Goal: Information Seeking & Learning: Learn about a topic

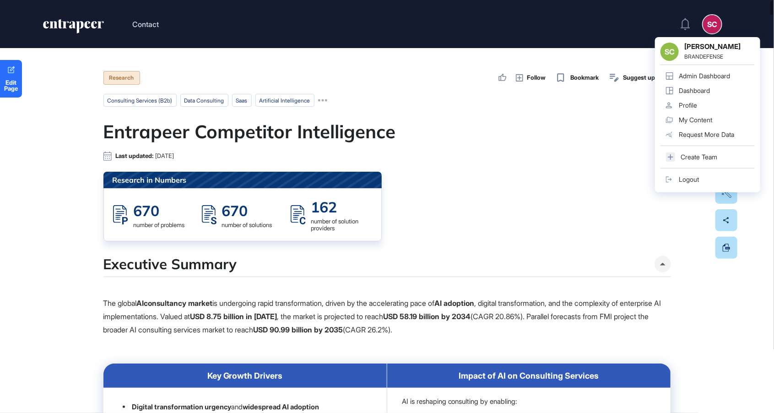
click at [726, 69] on link "Admin Dashboard" at bounding box center [707, 76] width 94 height 15
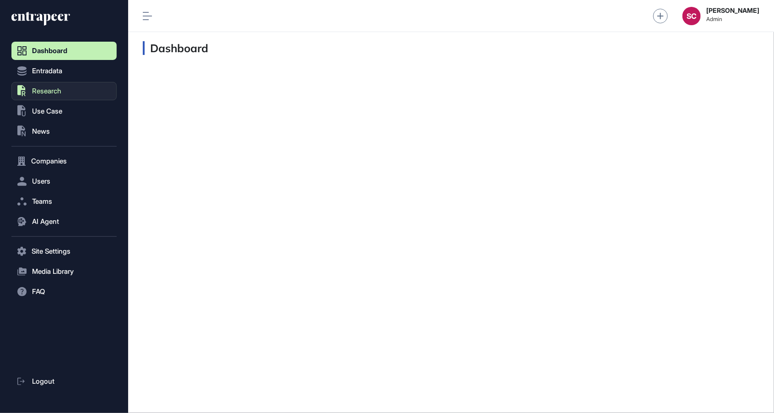
click at [60, 94] on span "Research" at bounding box center [46, 90] width 29 height 7
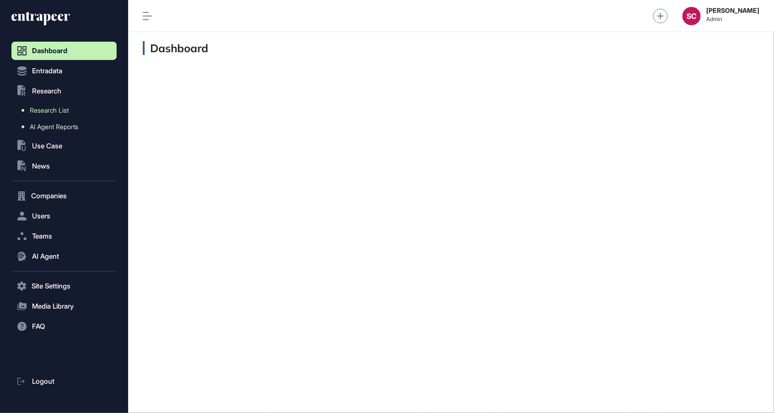
click at [75, 112] on link "Research List" at bounding box center [66, 110] width 101 height 16
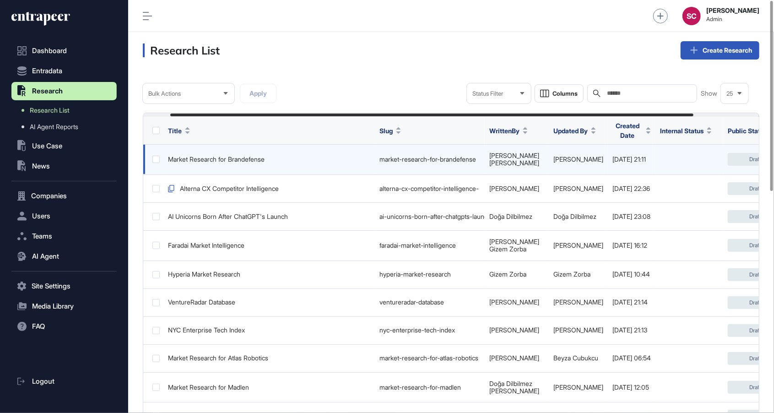
scroll to position [0, 109]
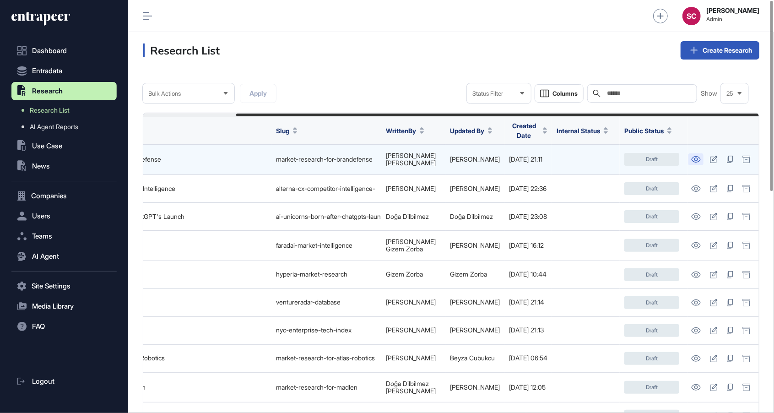
click at [692, 156] on icon at bounding box center [696, 159] width 10 height 6
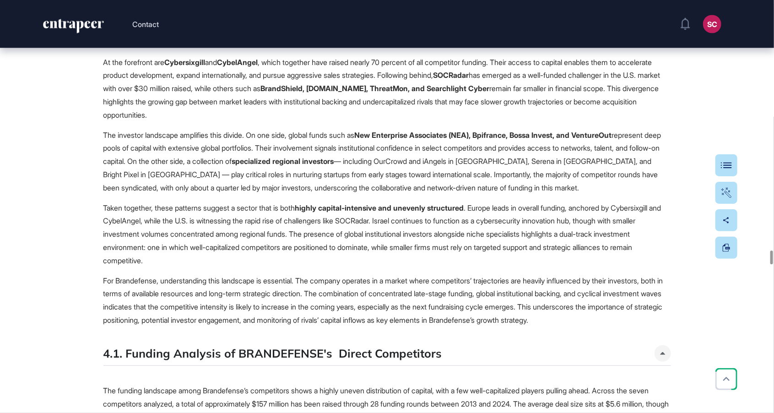
scroll to position [18918, 0]
